Goal: Use online tool/utility: Utilize a website feature to perform a specific function

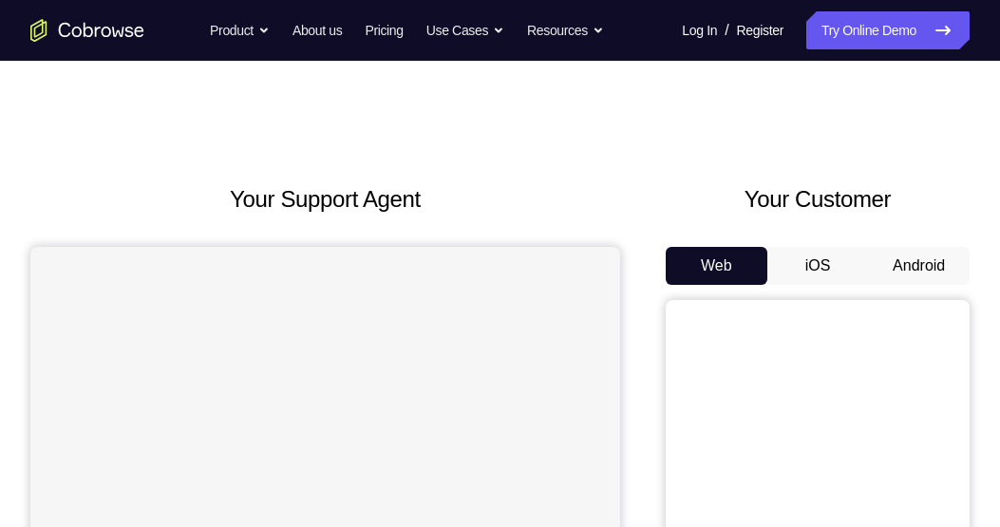
click at [931, 255] on button "Android" at bounding box center [919, 266] width 102 height 38
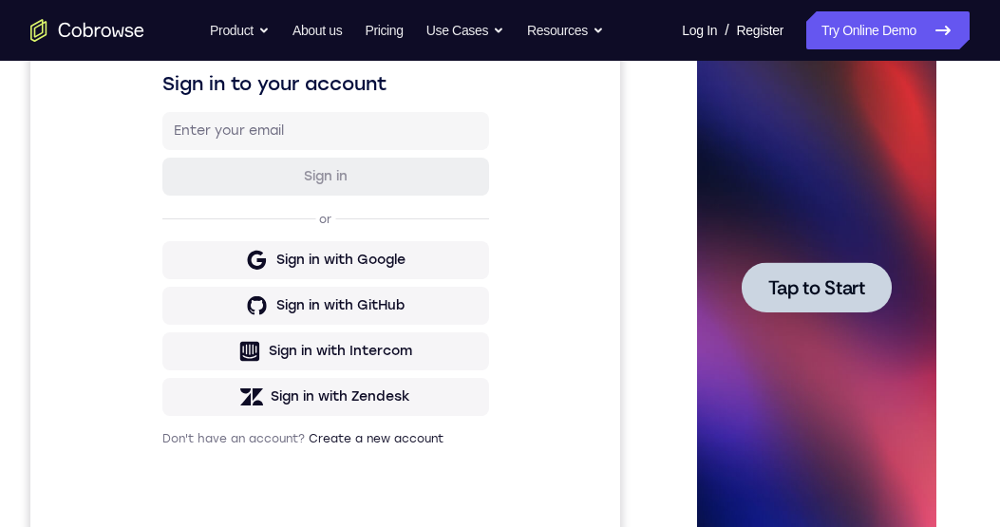
click at [803, 282] on span "Tap to Start" at bounding box center [815, 287] width 97 height 19
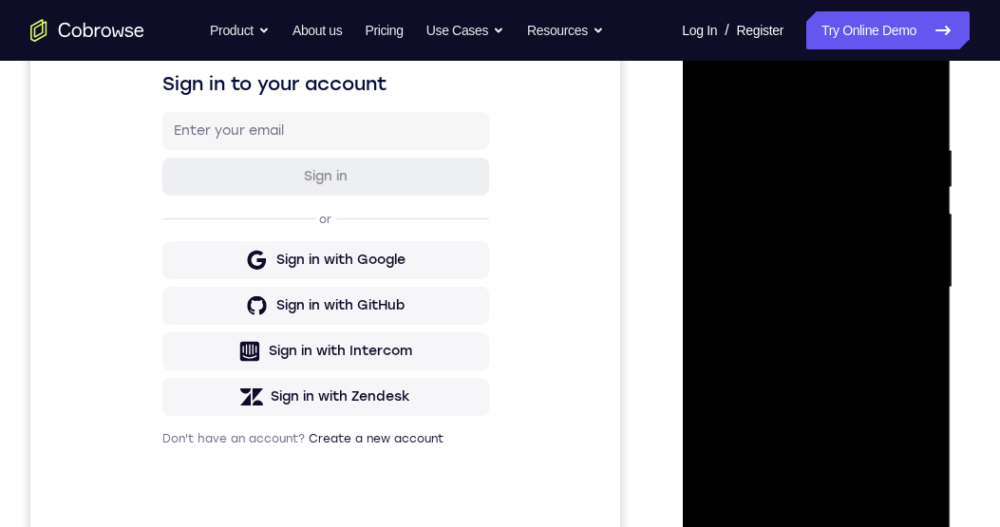
scroll to position [464, 0]
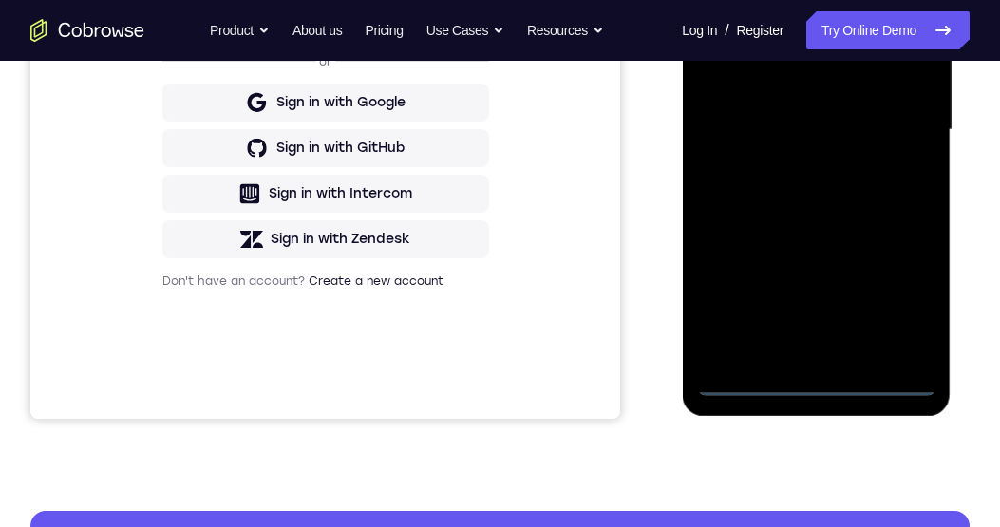
click at [820, 384] on div at bounding box center [815, 130] width 239 height 532
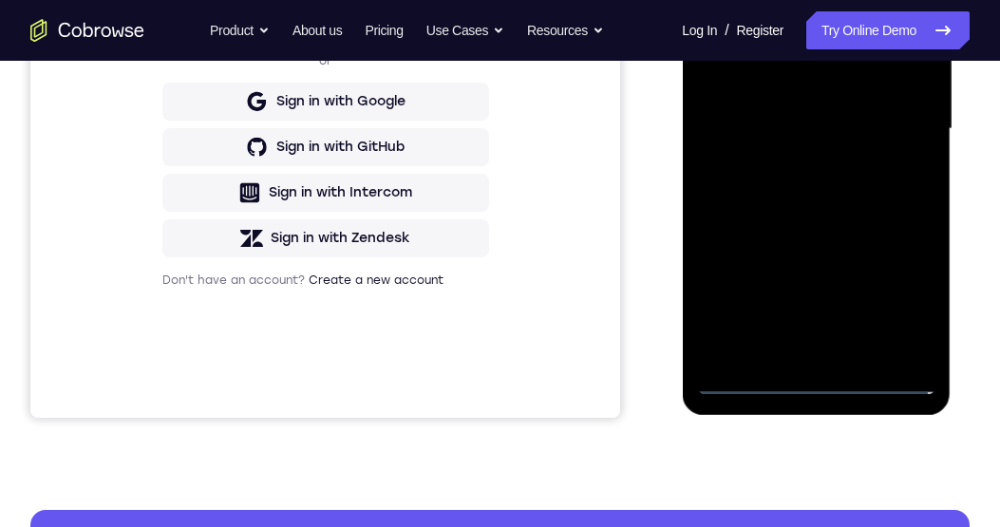
click at [913, 292] on div at bounding box center [815, 129] width 239 height 532
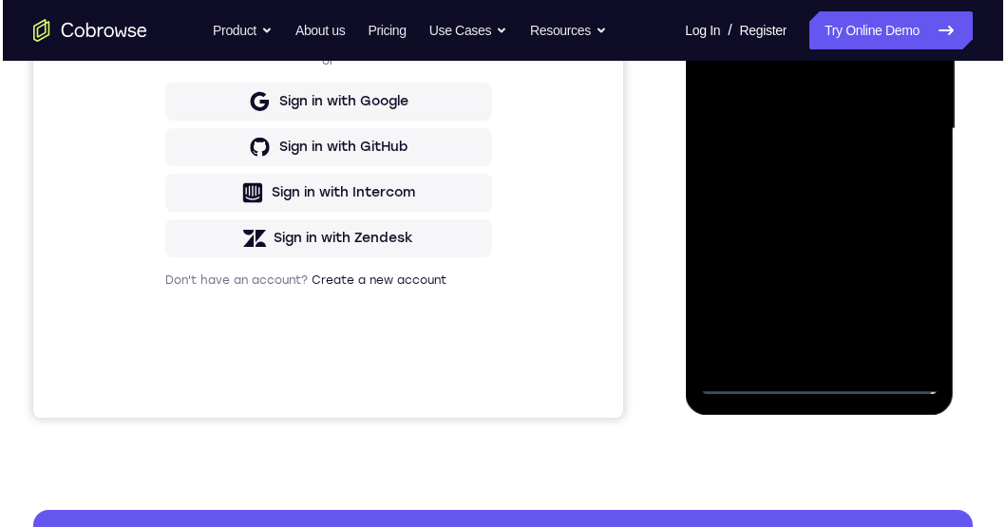
scroll to position [214, 0]
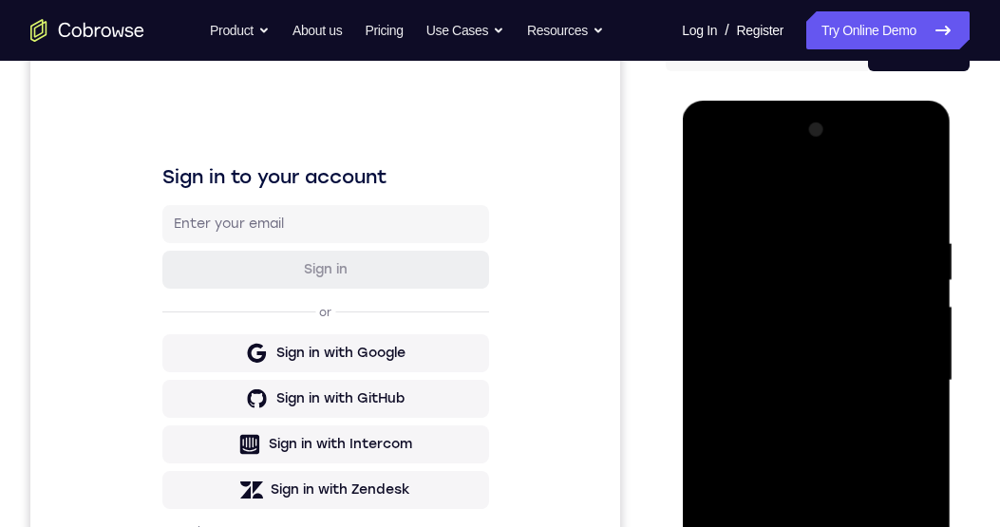
click at [769, 199] on div at bounding box center [815, 381] width 239 height 532
click at [910, 387] on div at bounding box center [815, 381] width 239 height 532
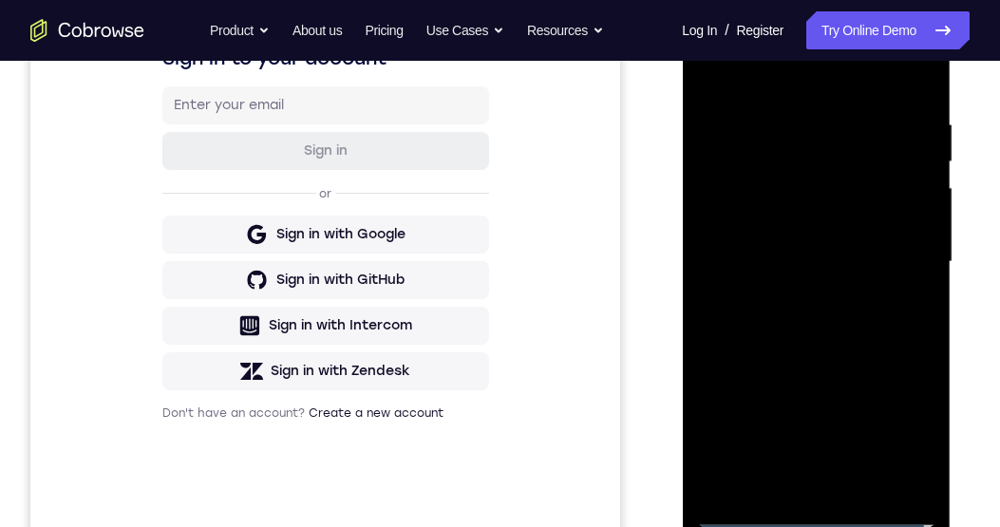
scroll to position [344, 0]
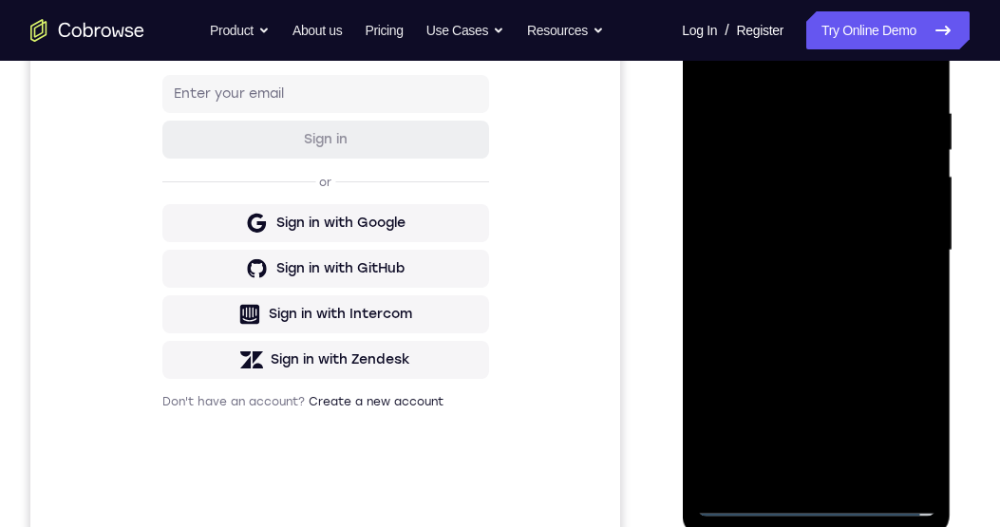
click at [802, 485] on div at bounding box center [815, 251] width 239 height 532
click at [802, 475] on div at bounding box center [815, 250] width 239 height 532
click at [896, 242] on div at bounding box center [815, 250] width 239 height 532
click at [895, 222] on div at bounding box center [815, 250] width 239 height 532
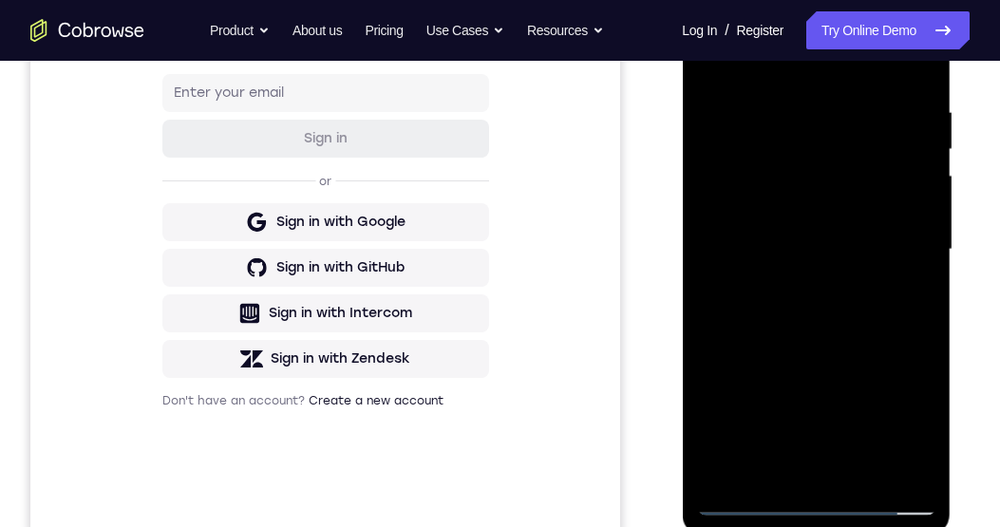
click at [796, 219] on div at bounding box center [815, 250] width 239 height 532
click at [816, 212] on div at bounding box center [815, 250] width 239 height 532
click at [826, 211] on div at bounding box center [815, 250] width 239 height 532
click at [810, 213] on div at bounding box center [815, 250] width 239 height 532
click at [804, 221] on div at bounding box center [815, 250] width 239 height 532
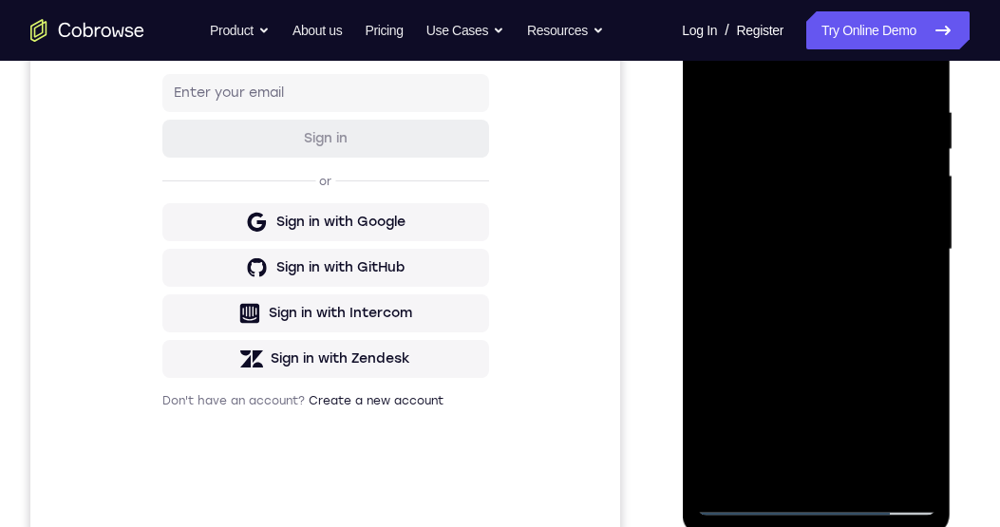
click at [889, 262] on div at bounding box center [815, 250] width 239 height 532
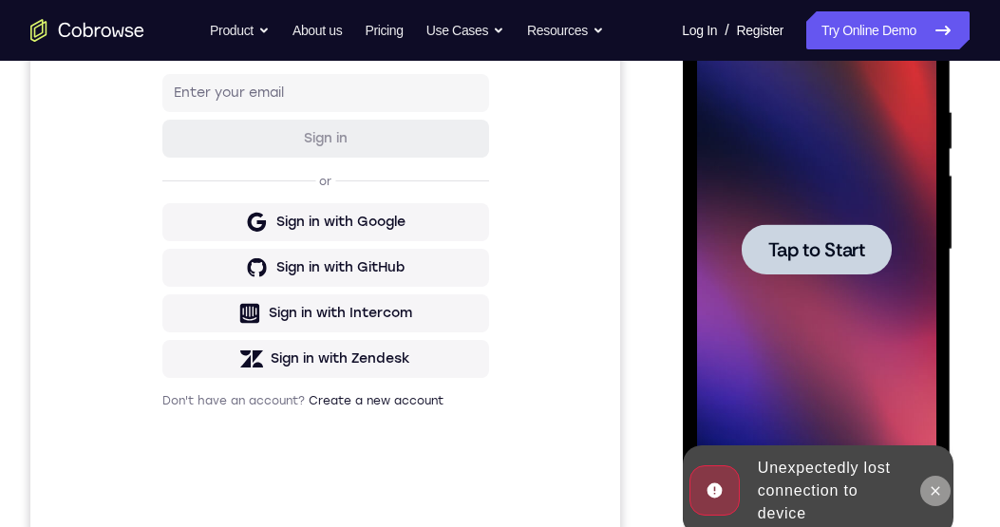
click at [937, 480] on button at bounding box center [934, 491] width 30 height 30
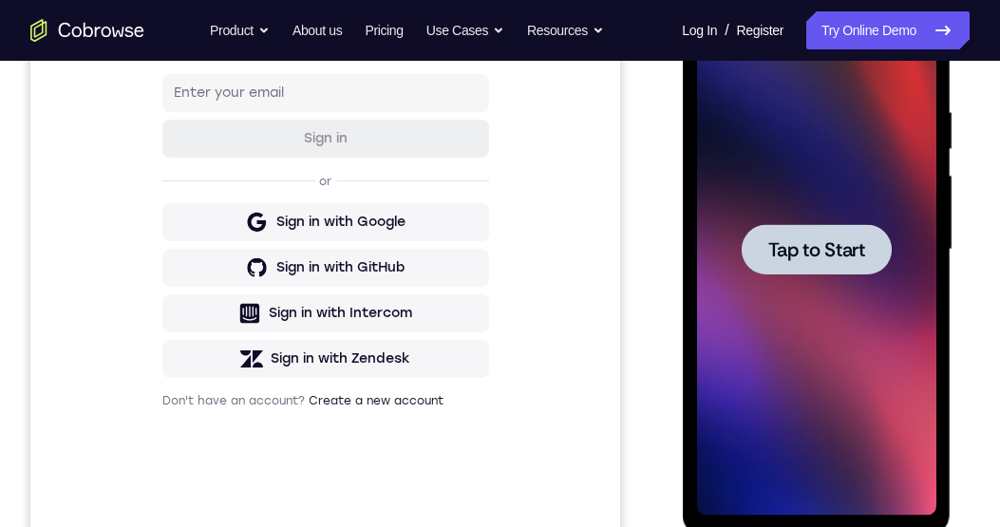
click at [873, 244] on div at bounding box center [816, 249] width 150 height 50
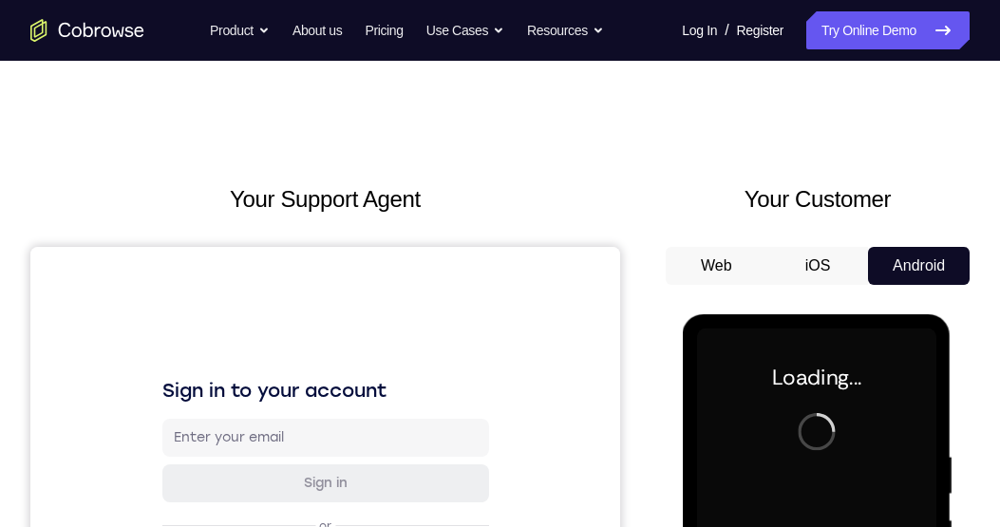
scroll to position [268, 0]
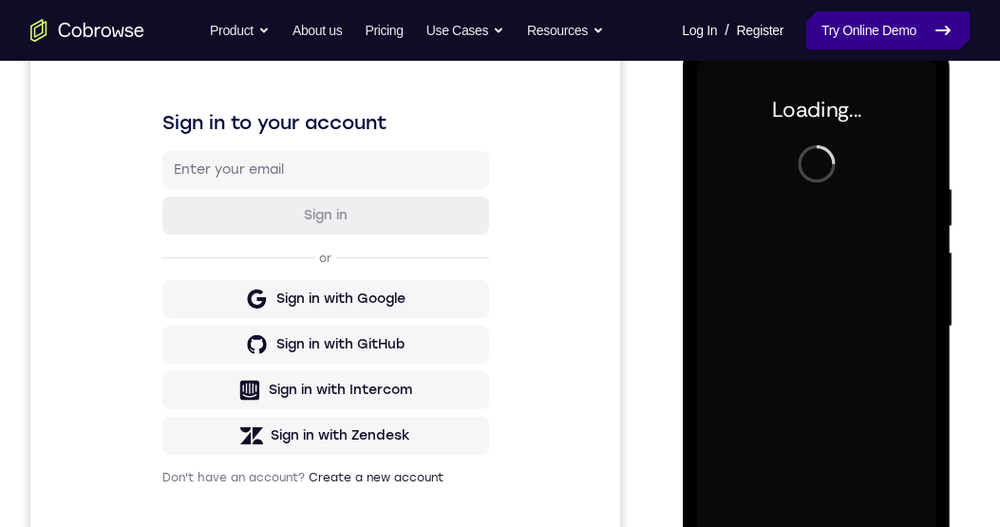
click at [856, 32] on link "Try Online Demo" at bounding box center [887, 30] width 163 height 38
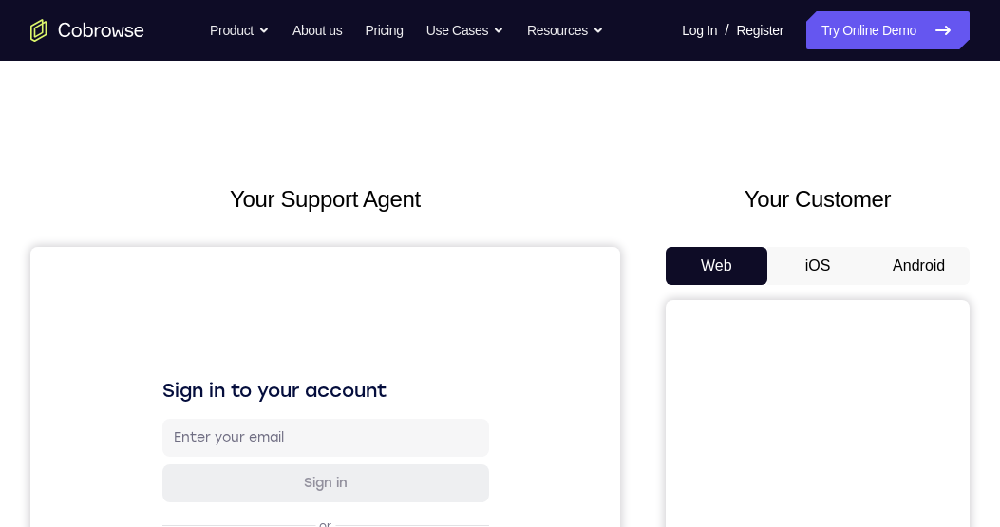
click at [931, 272] on button "Android" at bounding box center [919, 266] width 102 height 38
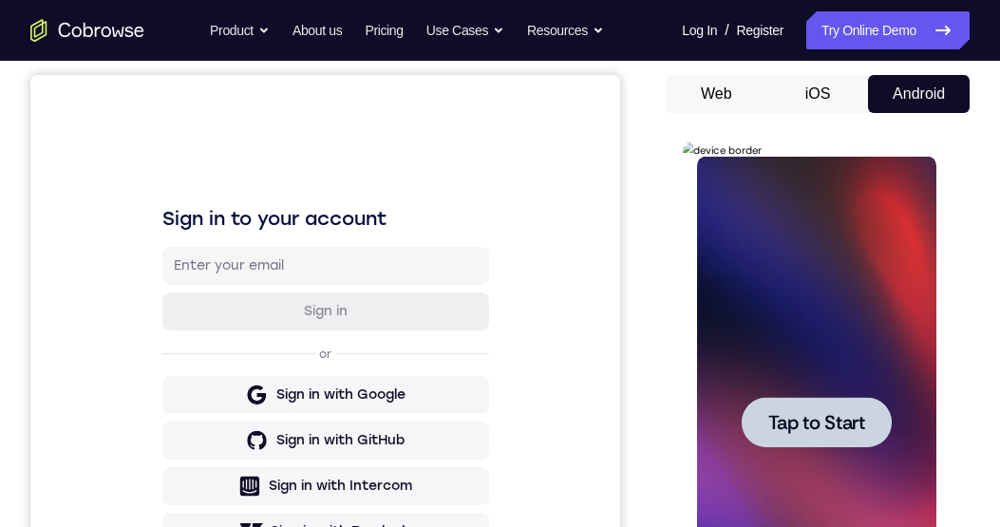
click at [875, 415] on div at bounding box center [816, 422] width 150 height 50
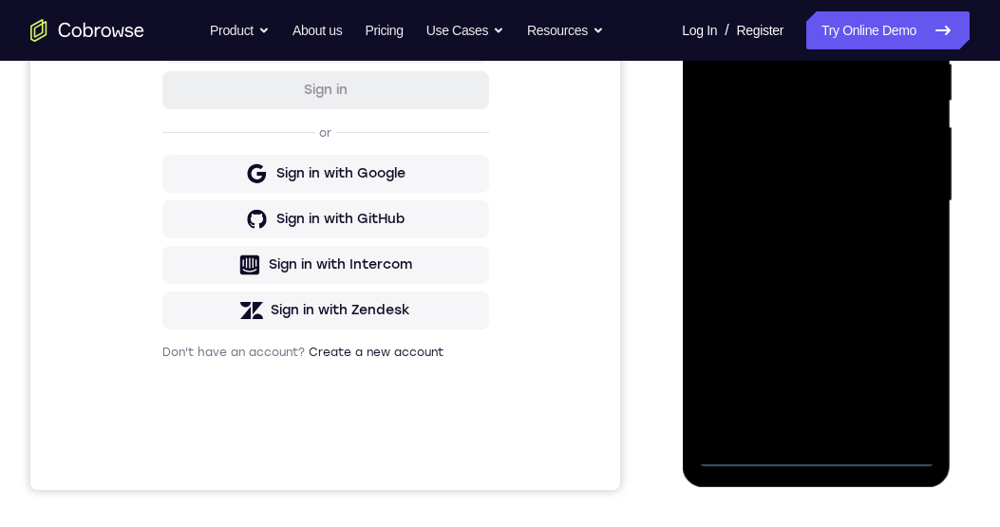
scroll to position [395, 0]
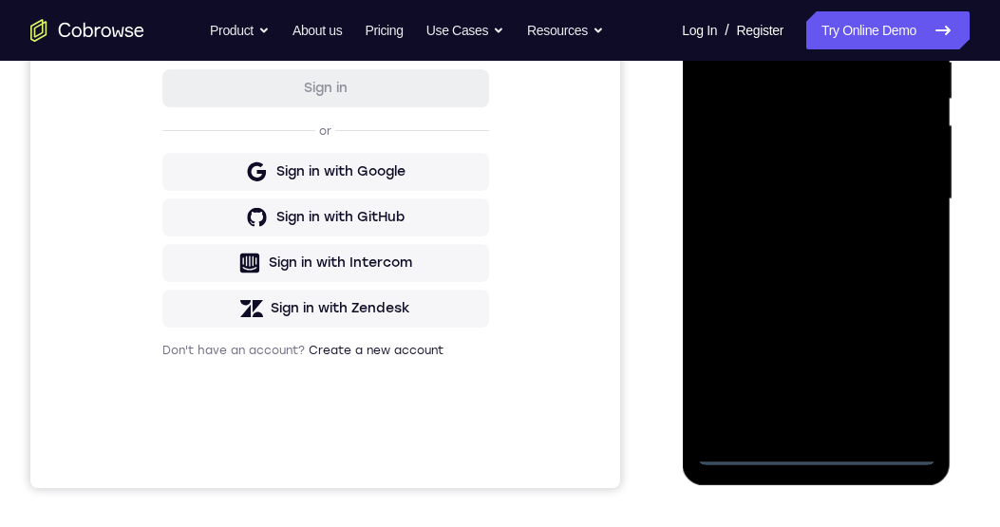
click at [836, 463] on div at bounding box center [815, 200] width 239 height 532
click at [907, 378] on div at bounding box center [815, 200] width 239 height 532
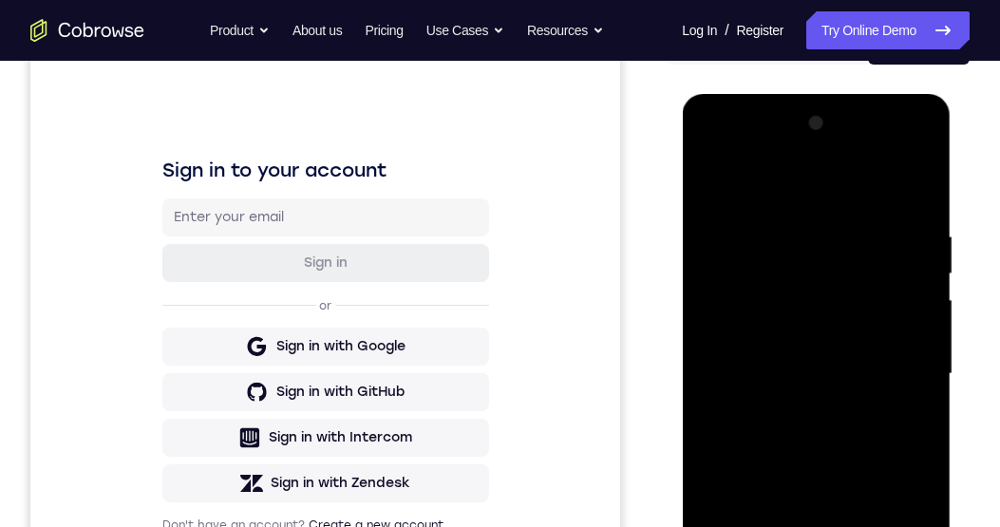
click at [845, 183] on div at bounding box center [815, 374] width 239 height 532
click at [916, 367] on div at bounding box center [815, 374] width 239 height 532
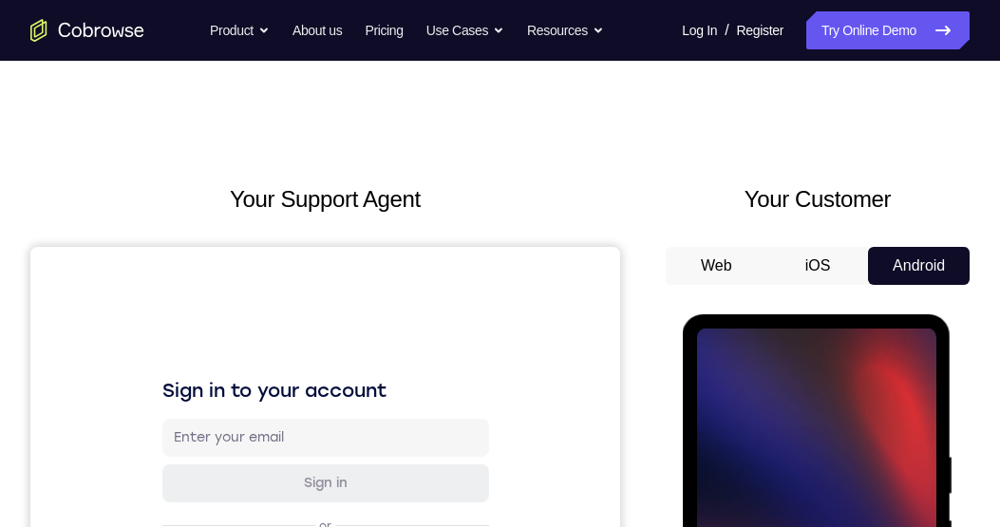
scroll to position [268, 0]
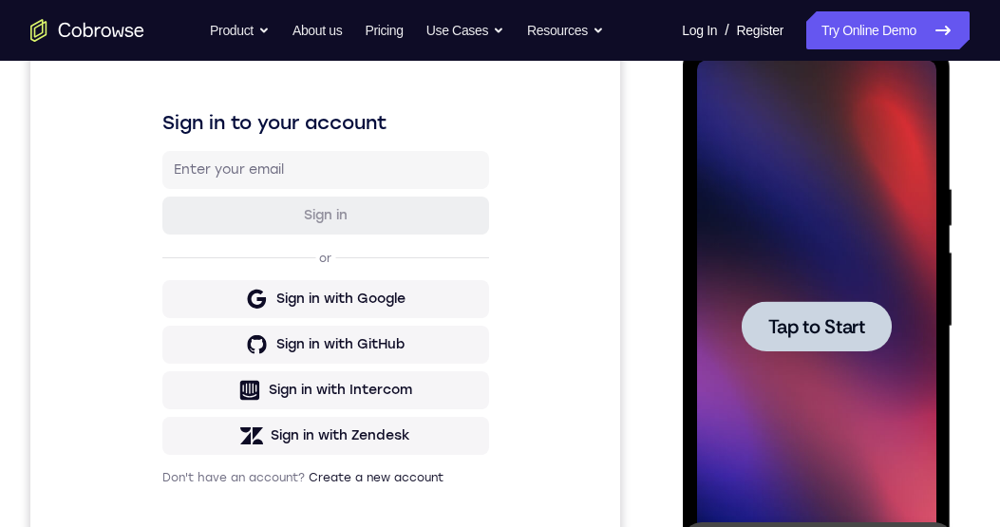
click at [845, 321] on span "Tap to Start" at bounding box center [815, 326] width 97 height 19
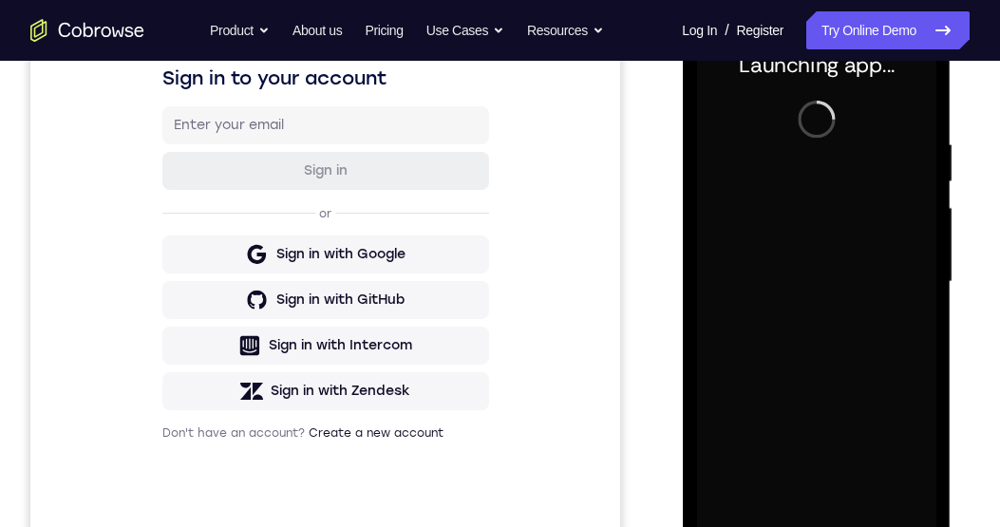
scroll to position [403, 0]
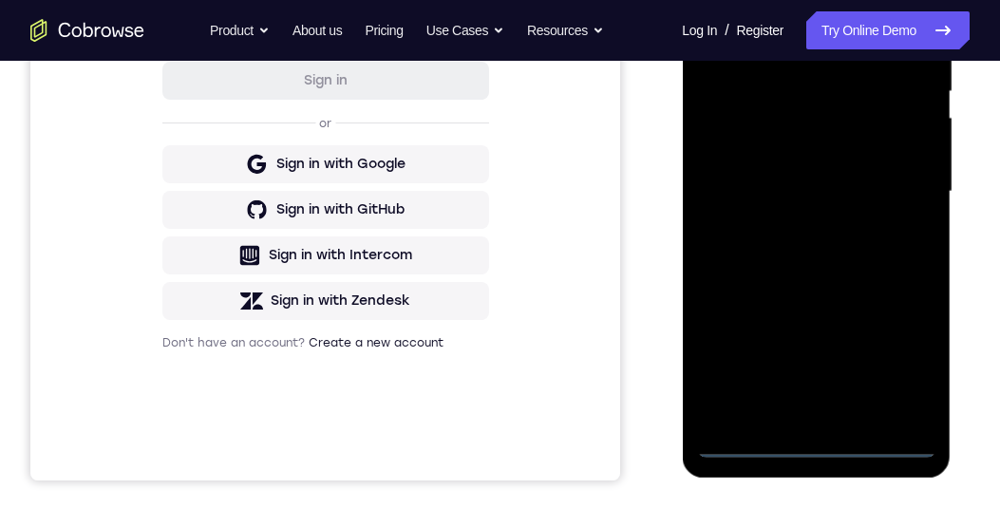
click at [824, 445] on div at bounding box center [815, 192] width 239 height 532
click at [920, 365] on div at bounding box center [815, 192] width 239 height 532
click at [903, 365] on div at bounding box center [815, 192] width 239 height 532
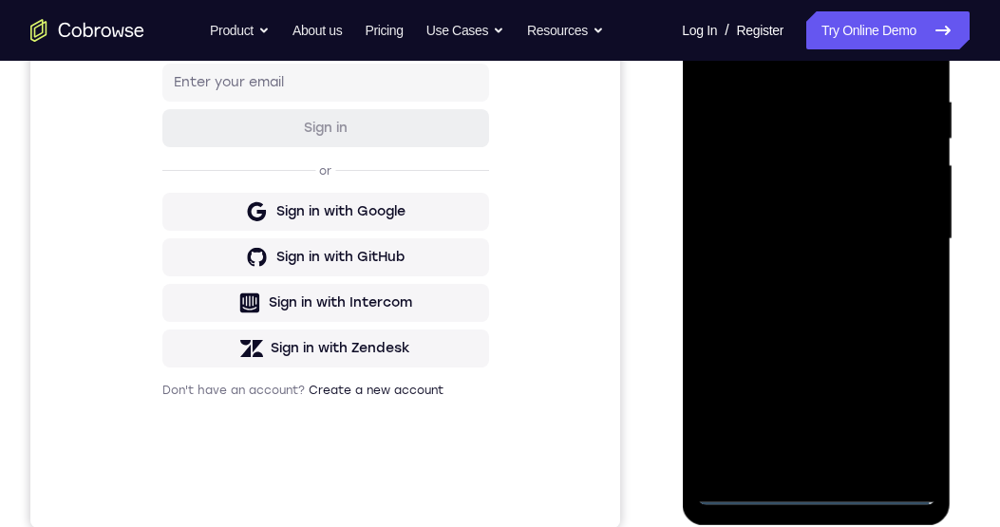
scroll to position [295, 0]
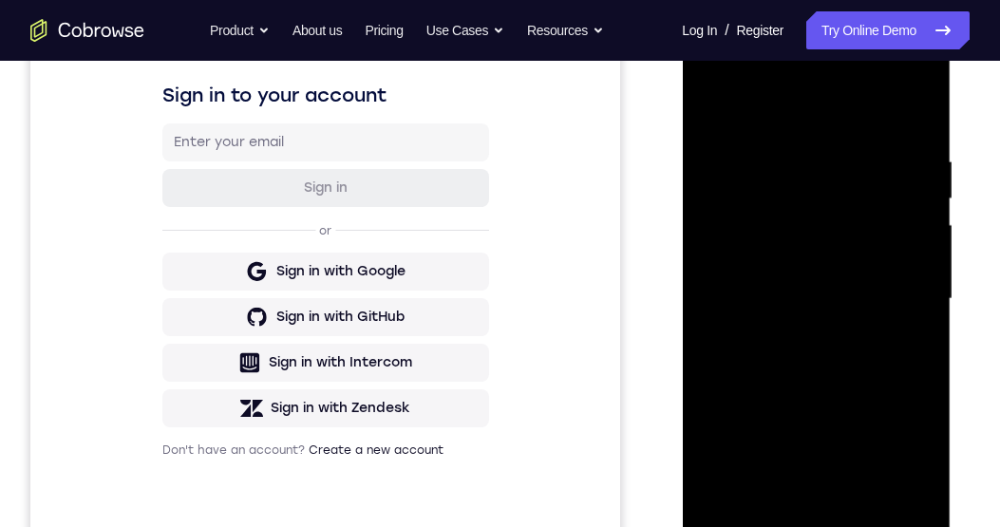
click at [845, 137] on div at bounding box center [815, 299] width 239 height 532
click at [838, 123] on div at bounding box center [815, 300] width 239 height 532
click at [907, 303] on div at bounding box center [815, 300] width 239 height 532
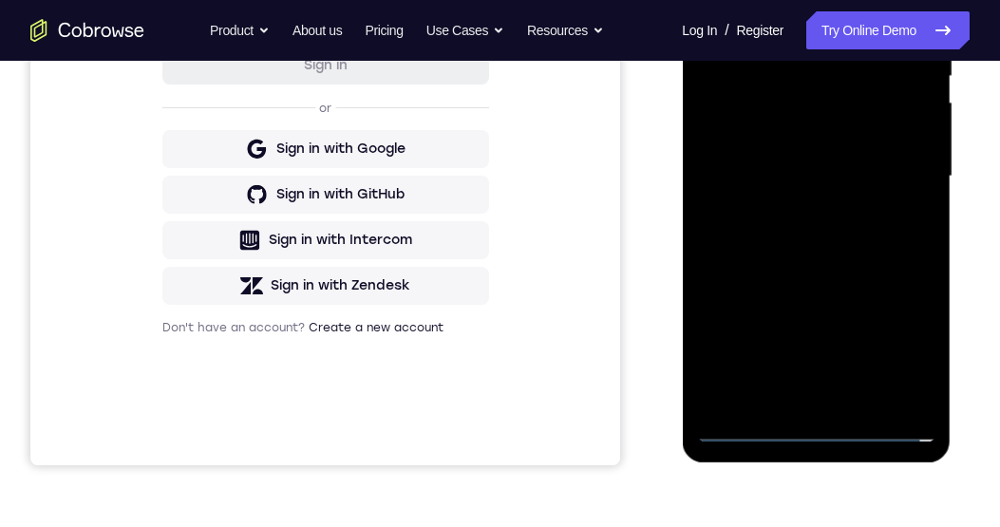
click at [803, 403] on div at bounding box center [815, 177] width 239 height 532
click at [884, 158] on div at bounding box center [815, 176] width 239 height 532
click at [853, 138] on div at bounding box center [815, 176] width 239 height 532
click at [881, 181] on div at bounding box center [815, 176] width 239 height 532
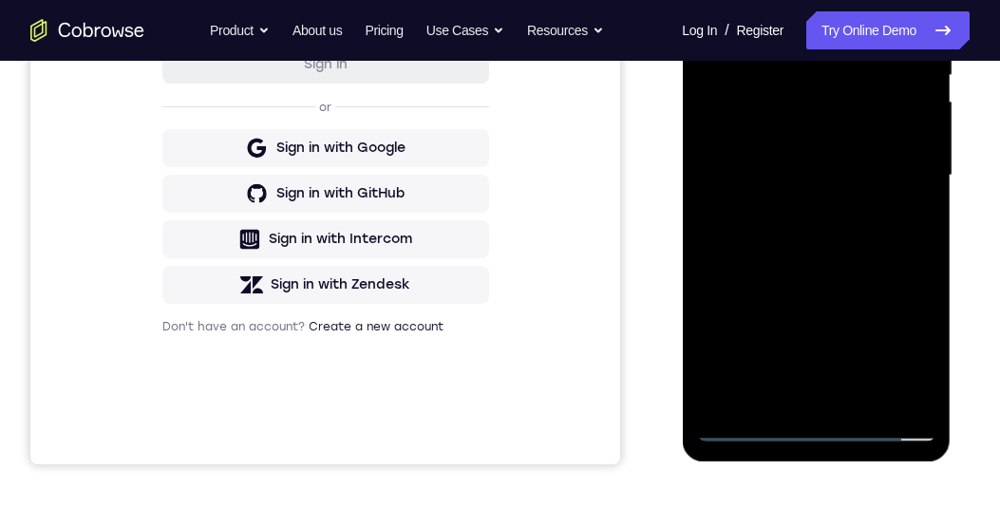
click at [897, 249] on div at bounding box center [815, 176] width 239 height 532
click at [875, 254] on div at bounding box center [815, 176] width 239 height 532
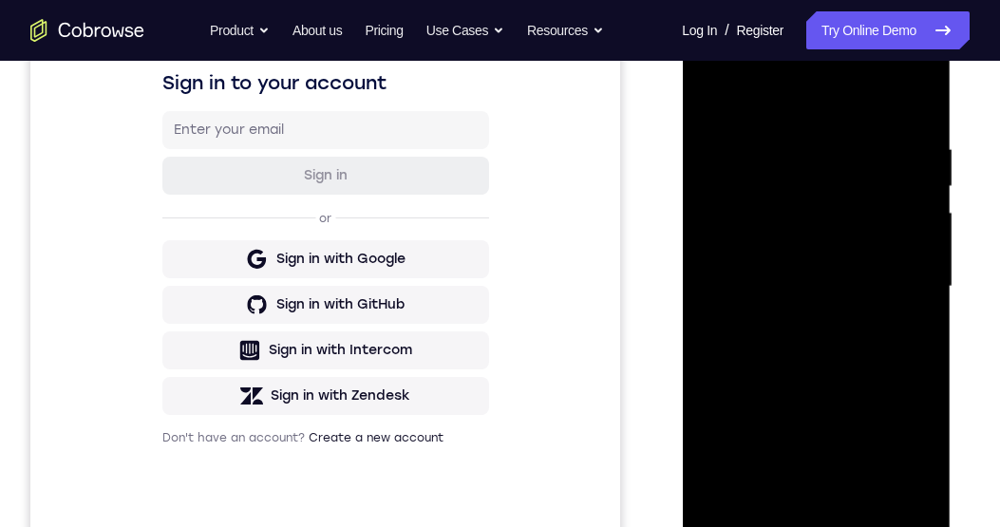
scroll to position [276, 0]
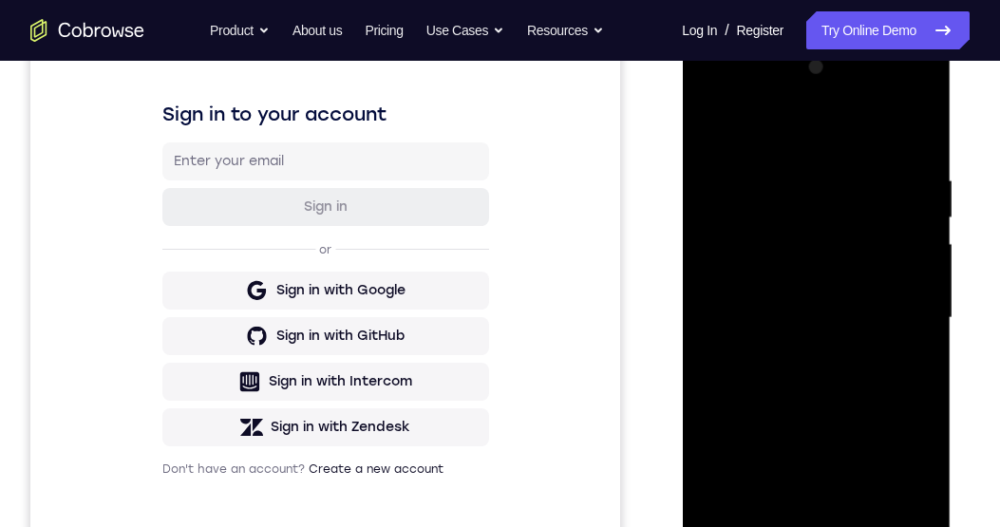
click at [927, 132] on div at bounding box center [815, 318] width 239 height 532
click at [753, 174] on div at bounding box center [815, 318] width 239 height 532
click at [837, 446] on div at bounding box center [815, 318] width 239 height 532
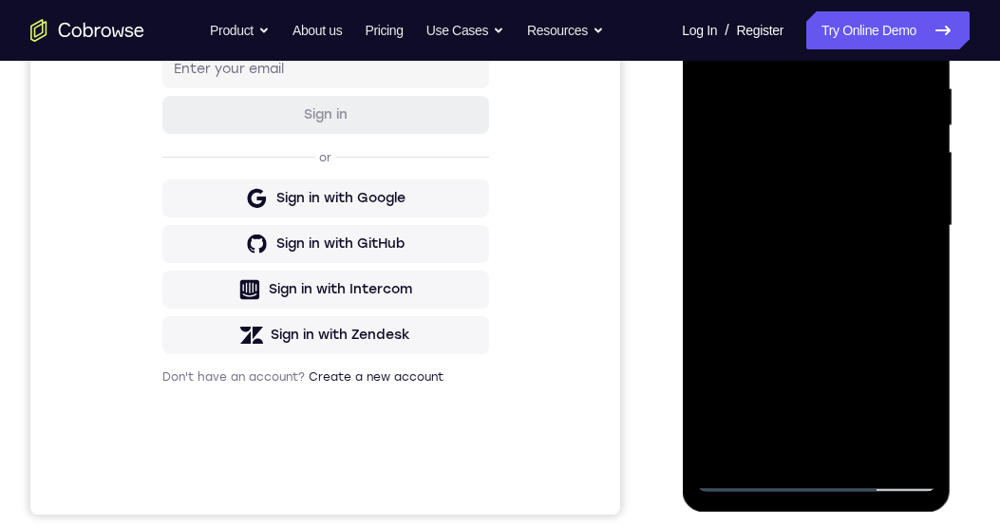
click at [933, 210] on div at bounding box center [815, 226] width 239 height 532
click at [935, 216] on div at bounding box center [816, 229] width 269 height 566
click at [928, 221] on div at bounding box center [815, 226] width 239 height 532
click at [931, 216] on div at bounding box center [815, 226] width 239 height 532
click at [927, 221] on div at bounding box center [815, 226] width 239 height 532
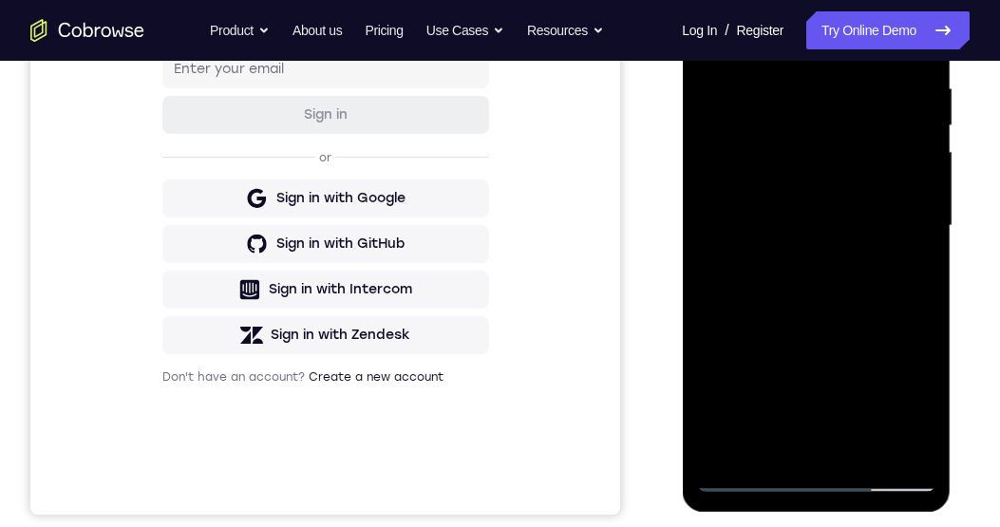
click at [931, 217] on div at bounding box center [815, 226] width 239 height 532
click at [931, 212] on div at bounding box center [815, 226] width 239 height 532
click at [931, 209] on div at bounding box center [815, 226] width 239 height 532
click at [932, 222] on div at bounding box center [815, 226] width 239 height 532
click at [933, 223] on div at bounding box center [815, 226] width 239 height 532
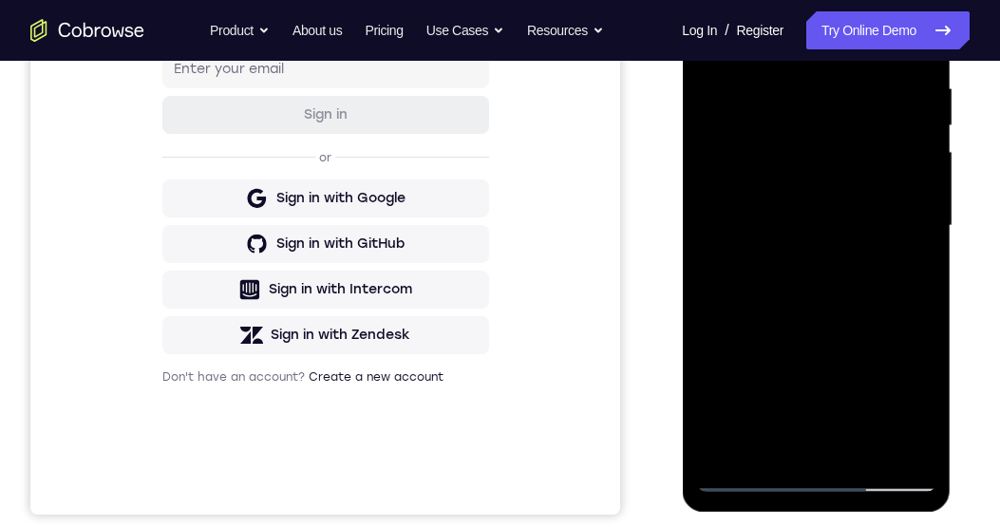
click at [933, 214] on div at bounding box center [815, 226] width 239 height 532
click at [931, 214] on div at bounding box center [815, 226] width 239 height 532
click at [931, 213] on div at bounding box center [815, 226] width 239 height 532
click at [931, 216] on div at bounding box center [815, 226] width 239 height 532
click at [932, 218] on div at bounding box center [815, 226] width 239 height 532
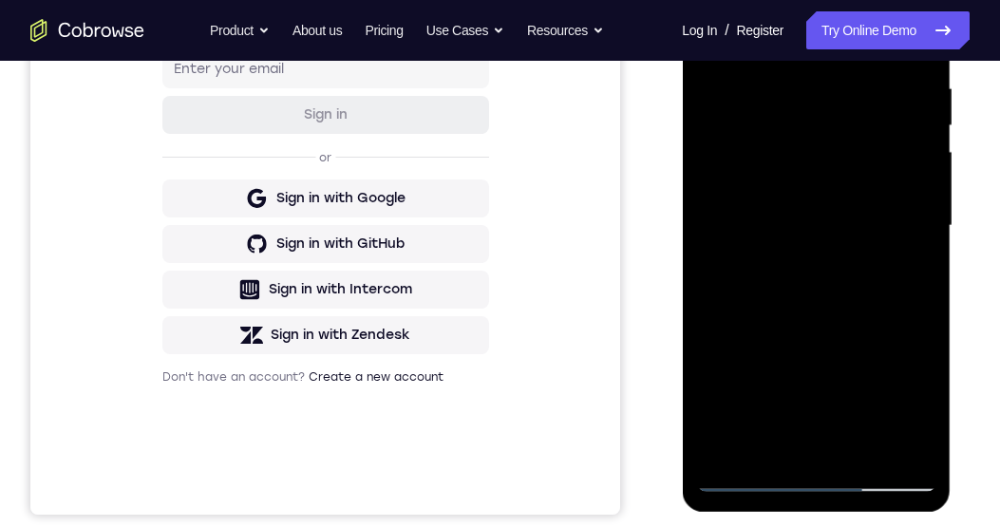
click at [933, 219] on div at bounding box center [815, 226] width 239 height 532
click at [932, 226] on div at bounding box center [815, 226] width 239 height 532
click at [931, 223] on div at bounding box center [815, 226] width 239 height 532
click at [931, 225] on div at bounding box center [815, 226] width 239 height 532
click at [933, 225] on div at bounding box center [815, 226] width 239 height 532
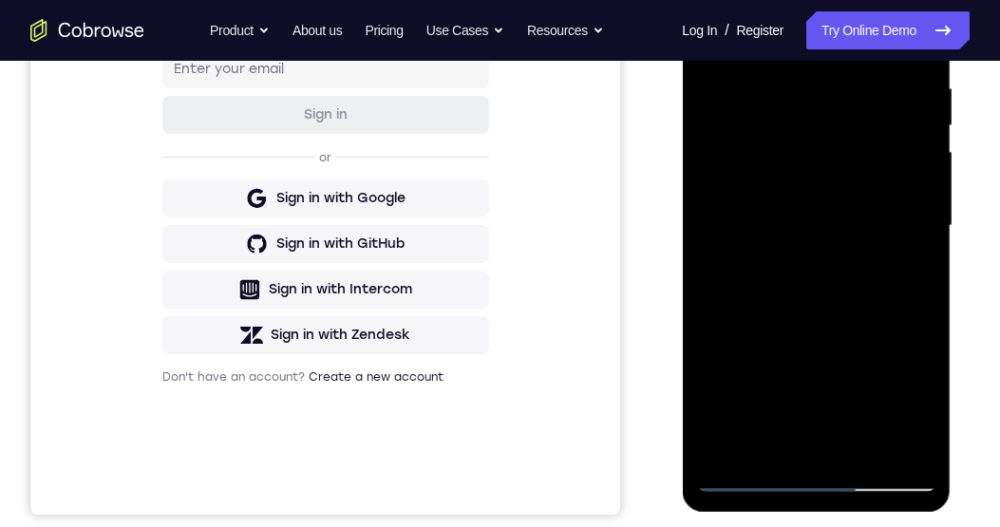
click at [934, 218] on div at bounding box center [816, 229] width 269 height 566
click at [869, 452] on div at bounding box center [815, 226] width 239 height 532
click at [879, 304] on div at bounding box center [815, 226] width 239 height 532
click at [923, 271] on div at bounding box center [815, 226] width 239 height 532
click at [930, 158] on div at bounding box center [815, 226] width 239 height 532
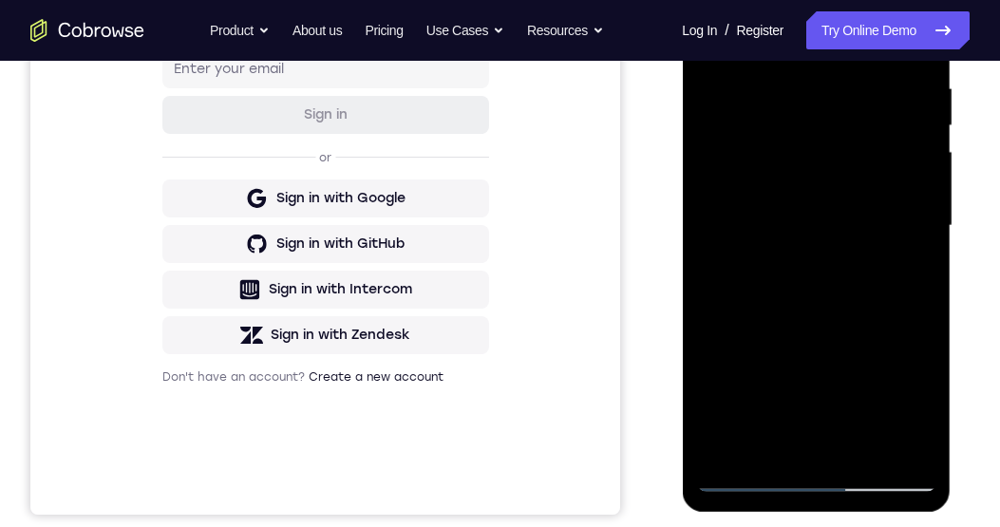
click at [917, 173] on div at bounding box center [815, 226] width 239 height 532
click at [830, 115] on div at bounding box center [815, 226] width 239 height 532
click at [895, 451] on div at bounding box center [815, 226] width 239 height 532
click at [711, 427] on div at bounding box center [815, 226] width 239 height 532
click at [721, 417] on div at bounding box center [815, 226] width 239 height 532
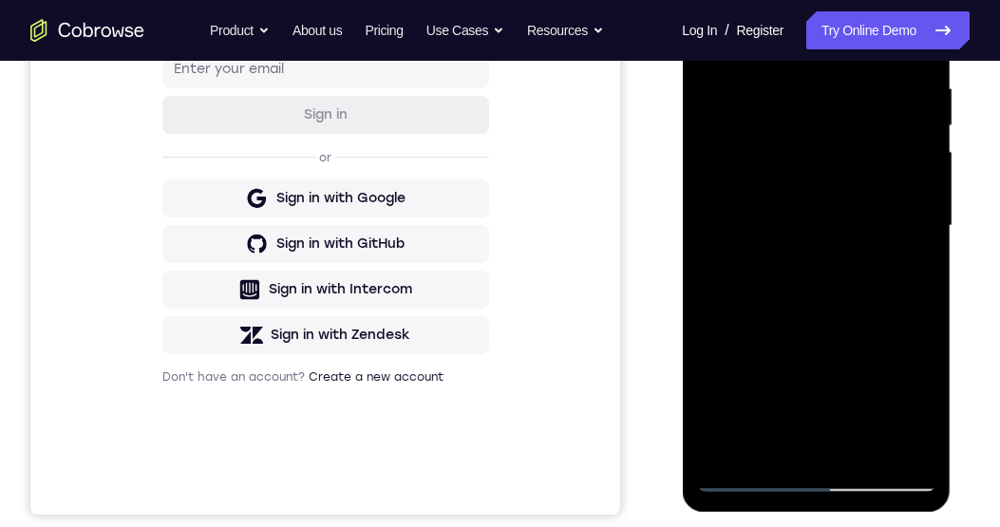
click at [738, 294] on div at bounding box center [815, 226] width 239 height 532
click at [875, 456] on div at bounding box center [815, 226] width 239 height 532
click at [873, 248] on div at bounding box center [815, 226] width 239 height 532
click at [920, 280] on div at bounding box center [815, 226] width 239 height 532
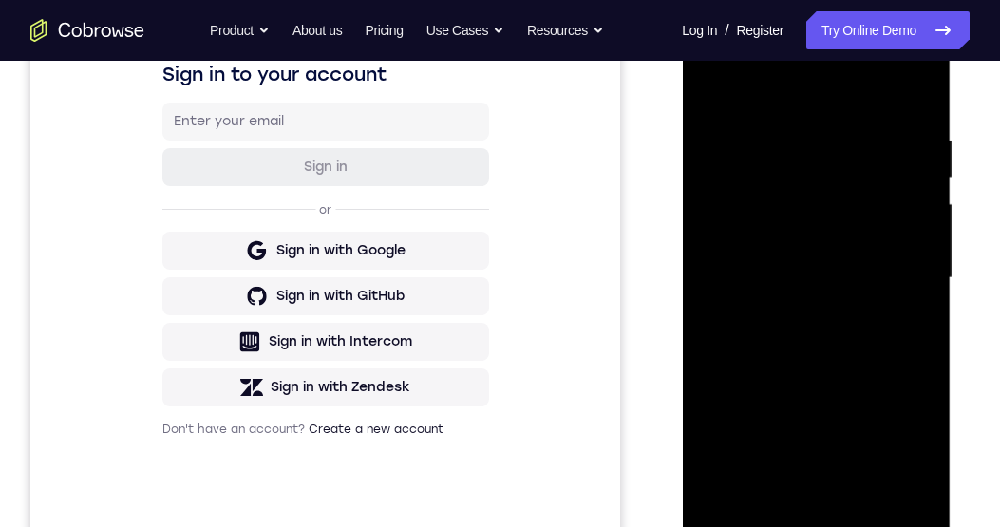
click at [713, 82] on div at bounding box center [815, 278] width 239 height 532
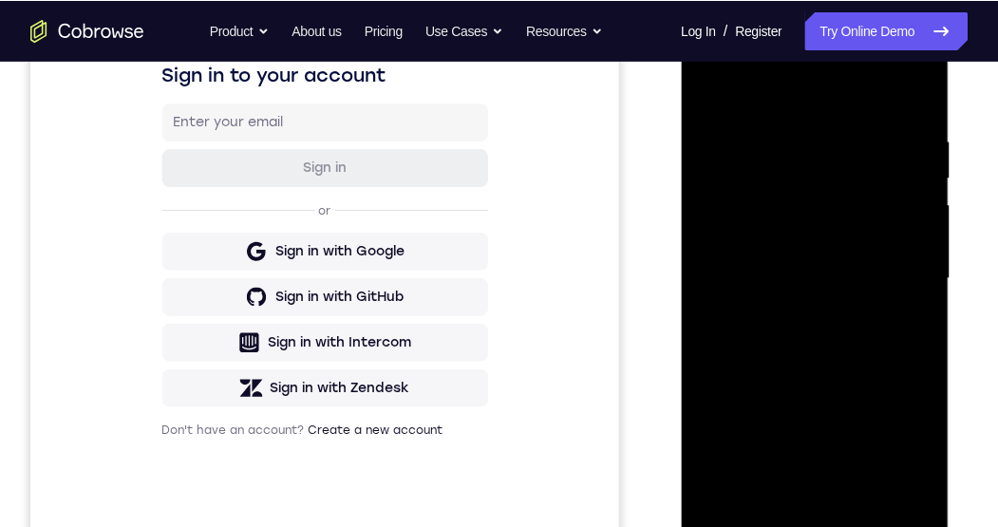
scroll to position [314, 0]
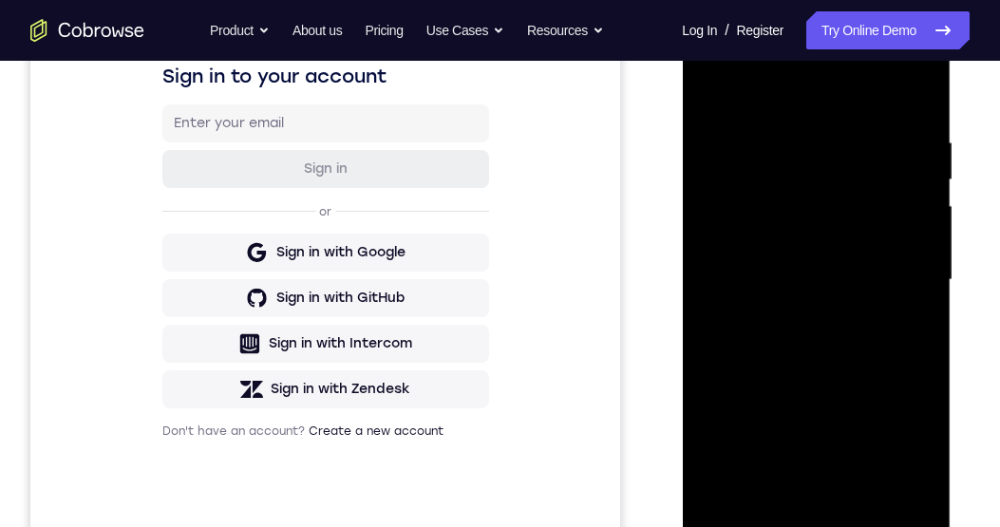
click at [852, 297] on div at bounding box center [815, 280] width 239 height 532
click at [914, 338] on div at bounding box center [815, 280] width 239 height 532
click at [845, 226] on div at bounding box center [815, 280] width 239 height 532
click at [881, 380] on div at bounding box center [815, 280] width 239 height 532
click at [922, 328] on div at bounding box center [815, 280] width 239 height 532
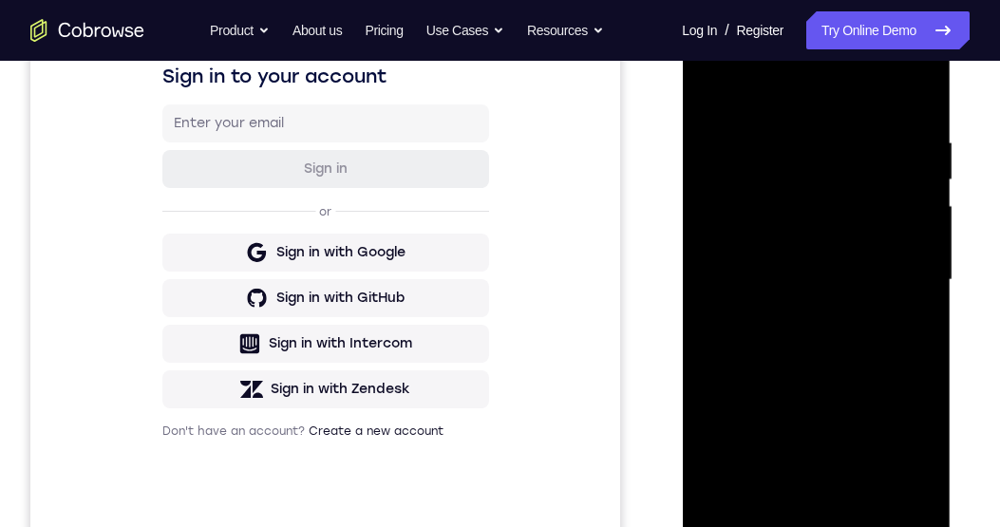
click at [708, 88] on div at bounding box center [815, 280] width 239 height 532
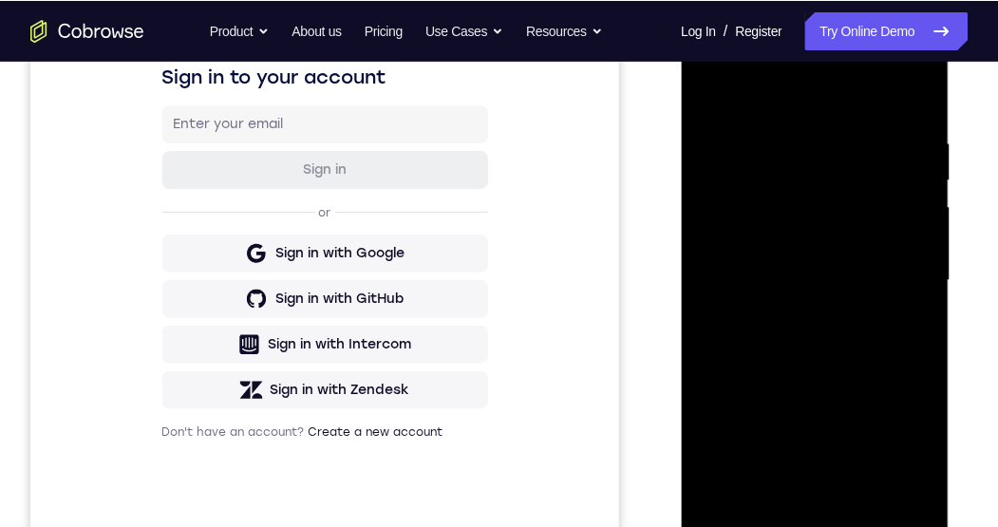
click at [807, 142] on div at bounding box center [814, 280] width 239 height 532
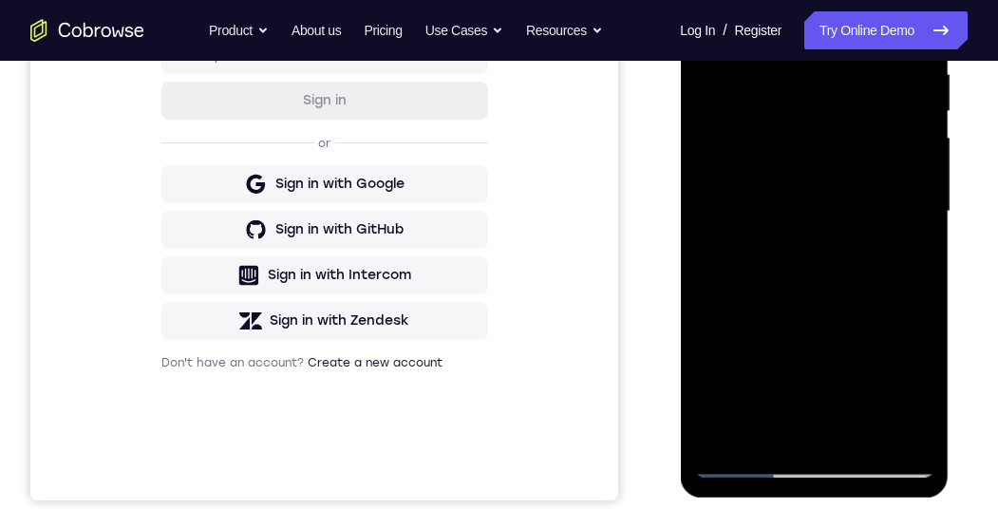
scroll to position [391, 0]
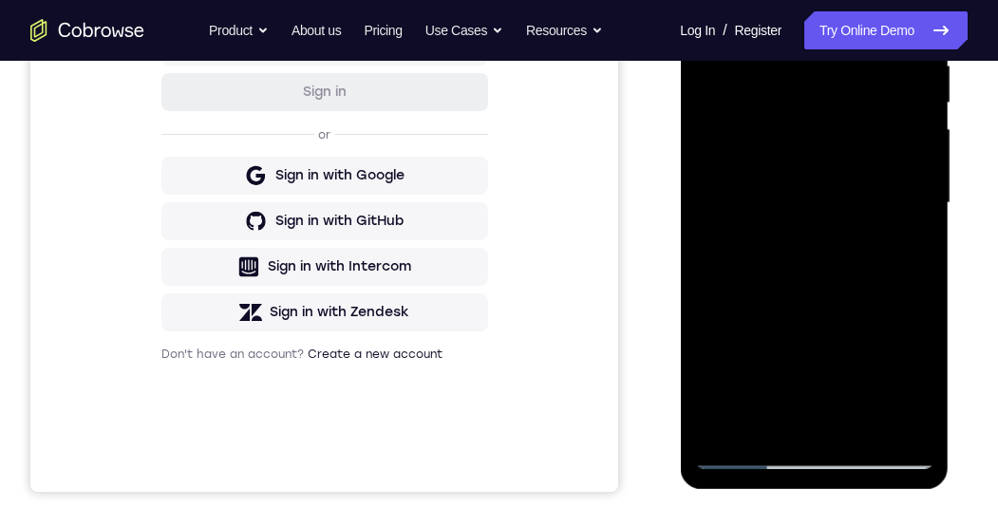
click at [908, 429] on div at bounding box center [813, 203] width 239 height 532
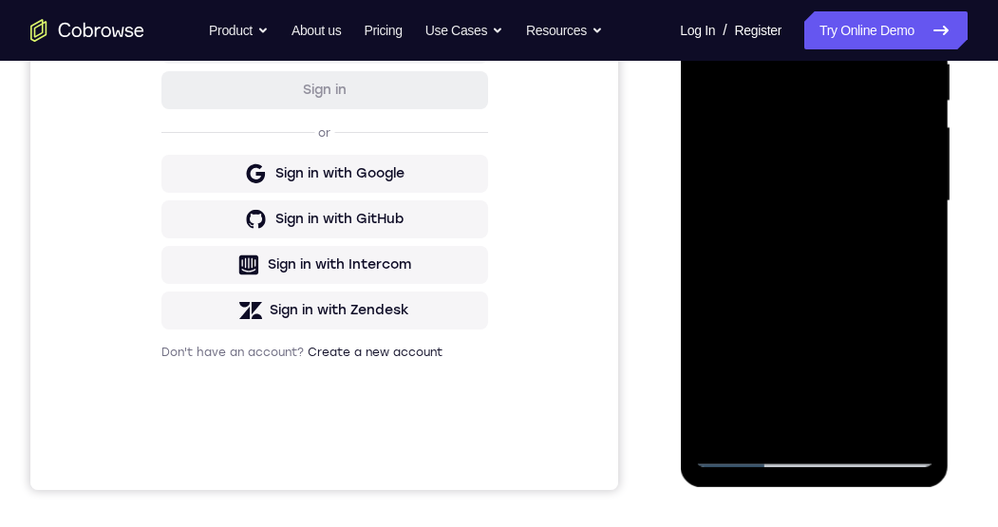
click at [726, 427] on div at bounding box center [813, 201] width 239 height 532
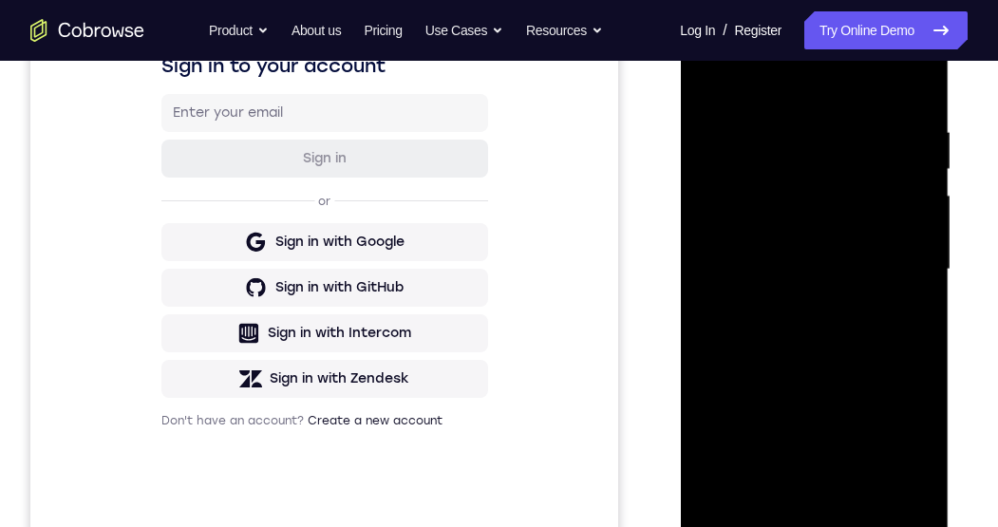
click at [794, 131] on div at bounding box center [813, 270] width 239 height 532
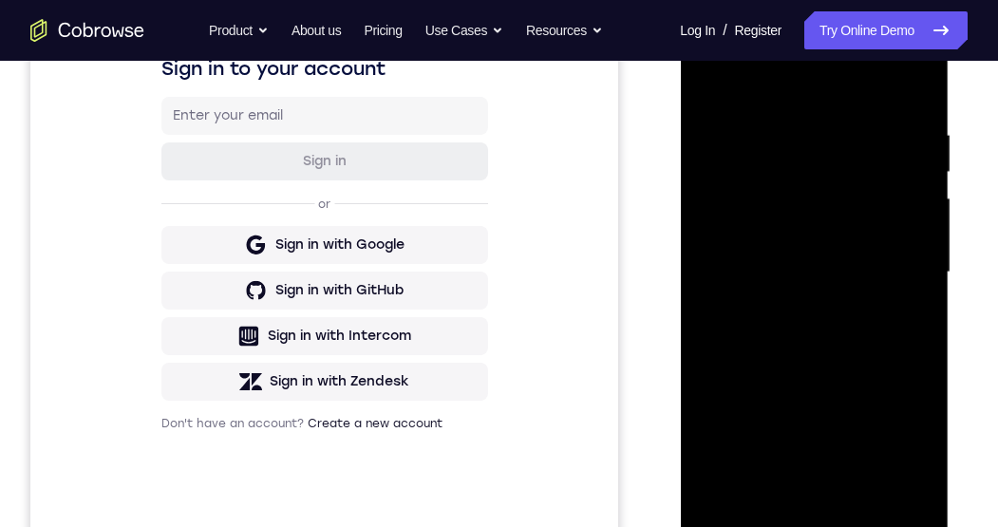
click at [908, 456] on div at bounding box center [813, 273] width 239 height 532
click at [923, 388] on div at bounding box center [813, 273] width 239 height 532
click at [899, 494] on div at bounding box center [813, 273] width 239 height 532
click at [918, 351] on div at bounding box center [813, 273] width 239 height 532
click at [921, 351] on div at bounding box center [813, 273] width 239 height 532
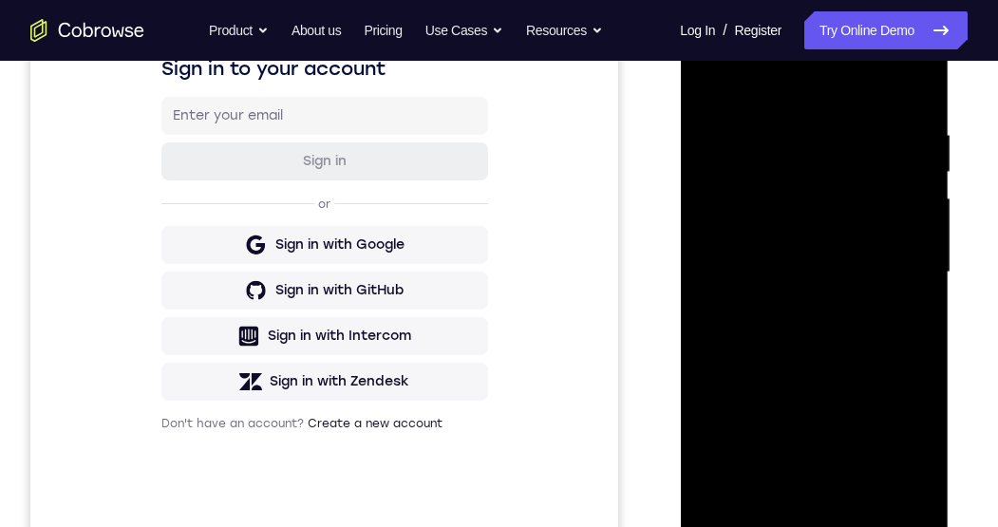
click at [891, 490] on div at bounding box center [813, 273] width 239 height 532
click at [899, 486] on div at bounding box center [813, 273] width 239 height 532
click at [912, 433] on div at bounding box center [813, 273] width 239 height 532
click at [912, 397] on div at bounding box center [813, 273] width 239 height 532
click at [925, 99] on div at bounding box center [813, 273] width 239 height 532
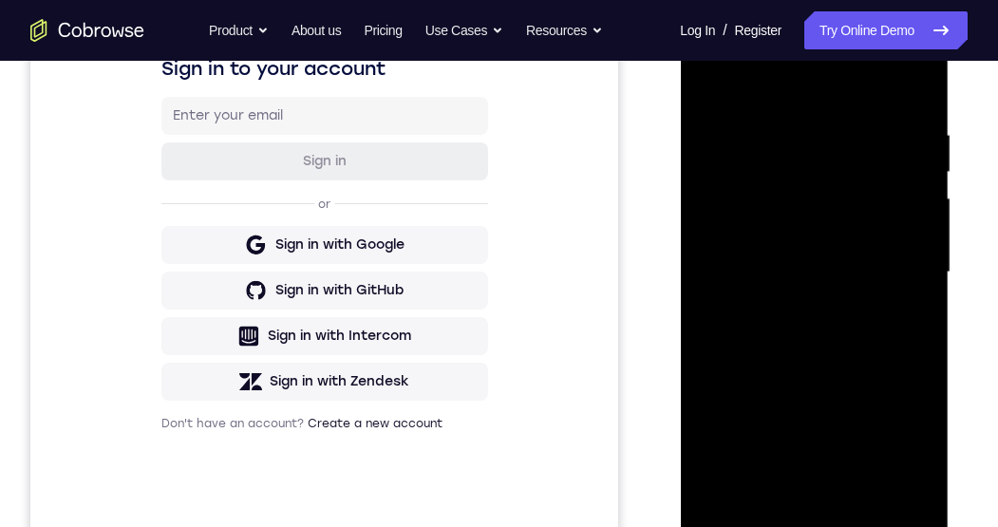
click at [775, 501] on div at bounding box center [813, 273] width 239 height 532
click at [877, 81] on div at bounding box center [813, 273] width 239 height 532
click at [862, 122] on div at bounding box center [813, 273] width 239 height 532
click at [911, 320] on div at bounding box center [813, 273] width 239 height 532
click at [931, 249] on div at bounding box center [813, 273] width 239 height 532
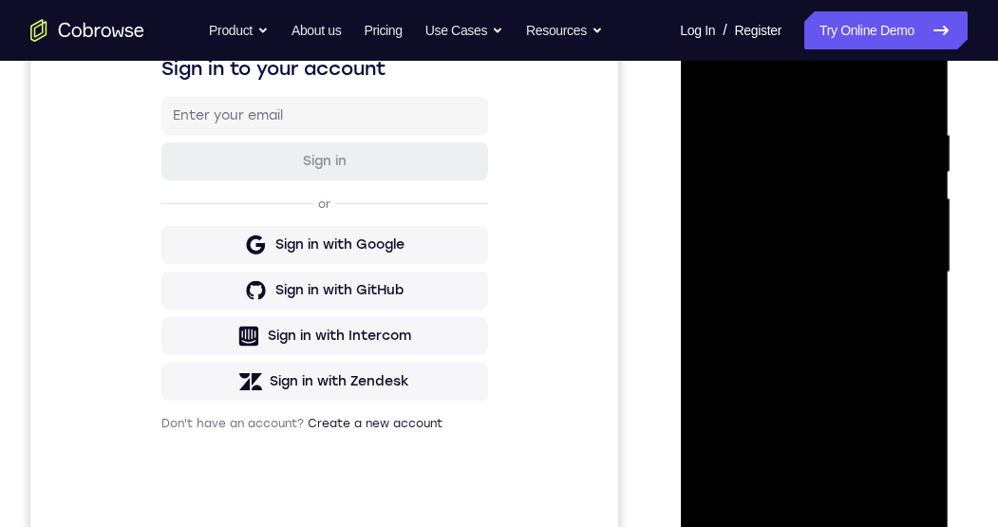
click at [930, 248] on div at bounding box center [813, 273] width 239 height 532
click at [930, 256] on div at bounding box center [813, 273] width 239 height 532
click at [931, 257] on div at bounding box center [813, 273] width 239 height 532
click at [929, 258] on div at bounding box center [813, 273] width 239 height 532
click at [931, 256] on div at bounding box center [813, 273] width 239 height 532
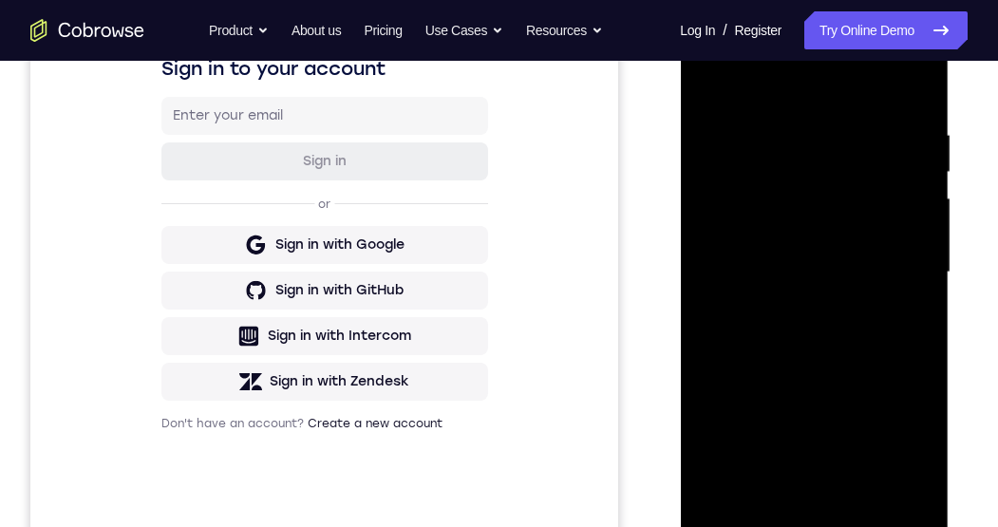
click at [931, 252] on div at bounding box center [813, 273] width 239 height 532
click at [932, 257] on div at bounding box center [814, 275] width 269 height 566
click at [931, 254] on div at bounding box center [813, 273] width 239 height 532
click at [945, 254] on div at bounding box center [814, 275] width 269 height 566
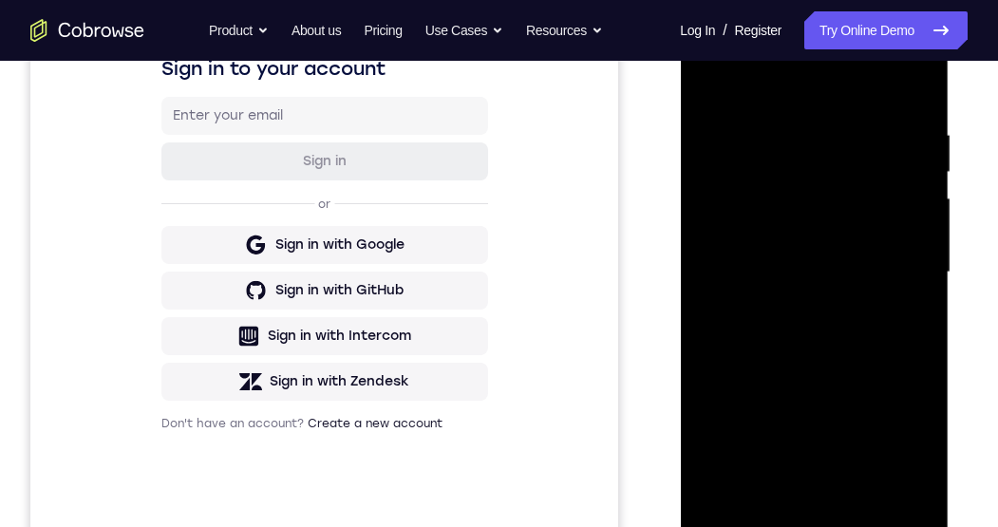
click at [931, 252] on div at bounding box center [813, 273] width 239 height 532
click at [930, 254] on div at bounding box center [813, 273] width 239 height 532
click at [930, 256] on div at bounding box center [813, 273] width 239 height 532
click at [931, 253] on div at bounding box center [813, 273] width 239 height 532
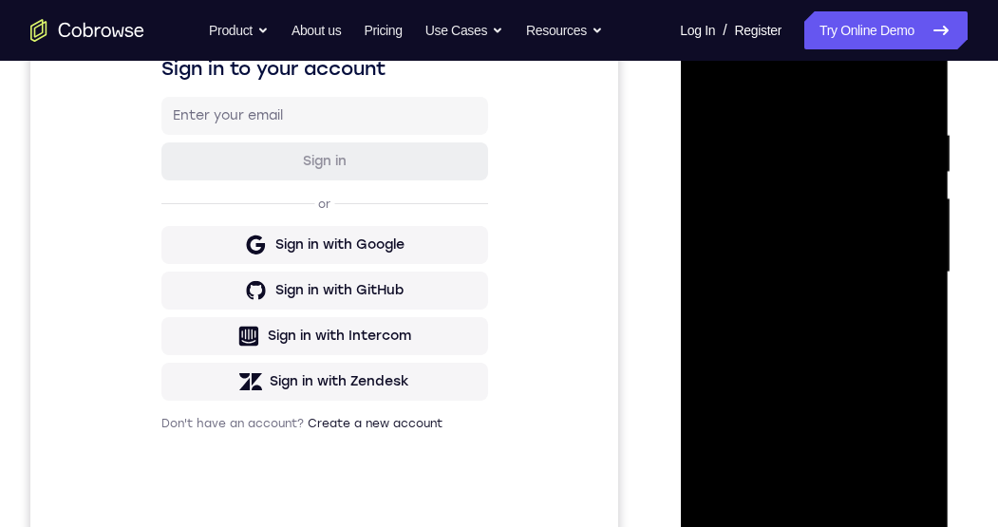
click at [927, 266] on div at bounding box center [813, 273] width 239 height 532
click at [931, 254] on div at bounding box center [813, 273] width 239 height 532
click at [706, 72] on div at bounding box center [813, 273] width 239 height 532
click at [745, 386] on div at bounding box center [813, 273] width 239 height 532
click at [930, 296] on div at bounding box center [813, 273] width 239 height 532
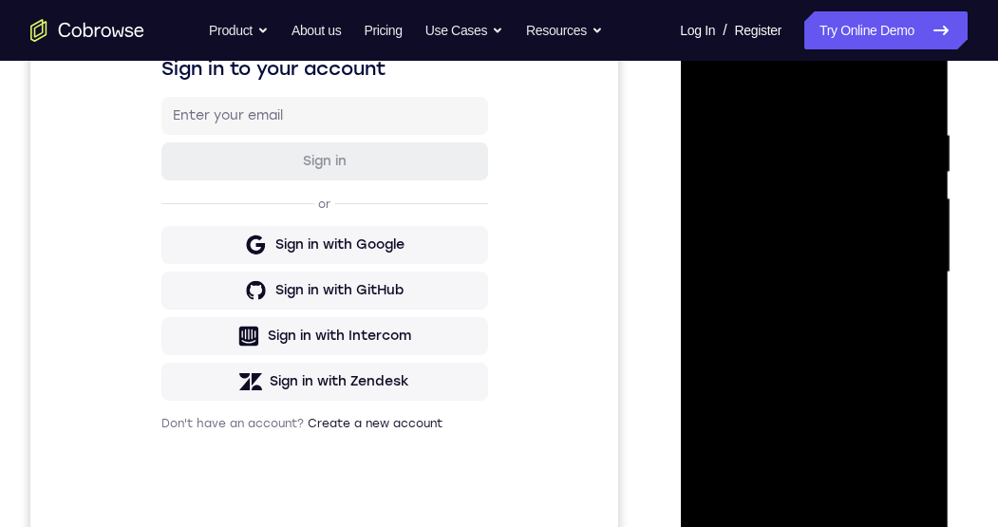
click at [931, 290] on div at bounding box center [813, 273] width 239 height 532
